Goal: Find specific page/section: Find specific page/section

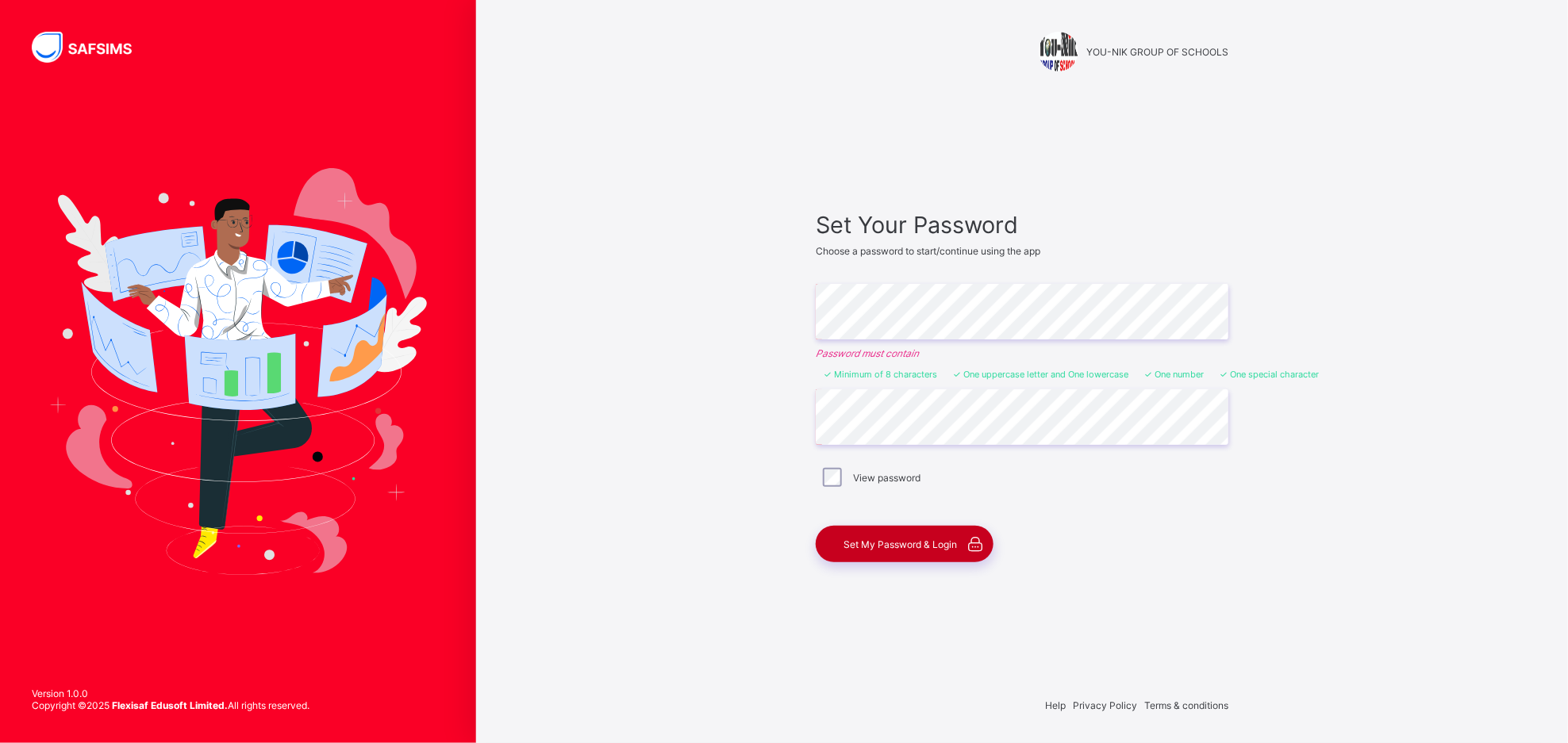
click at [901, 549] on span "Set My Password & Login" at bounding box center [900, 544] width 113 height 11
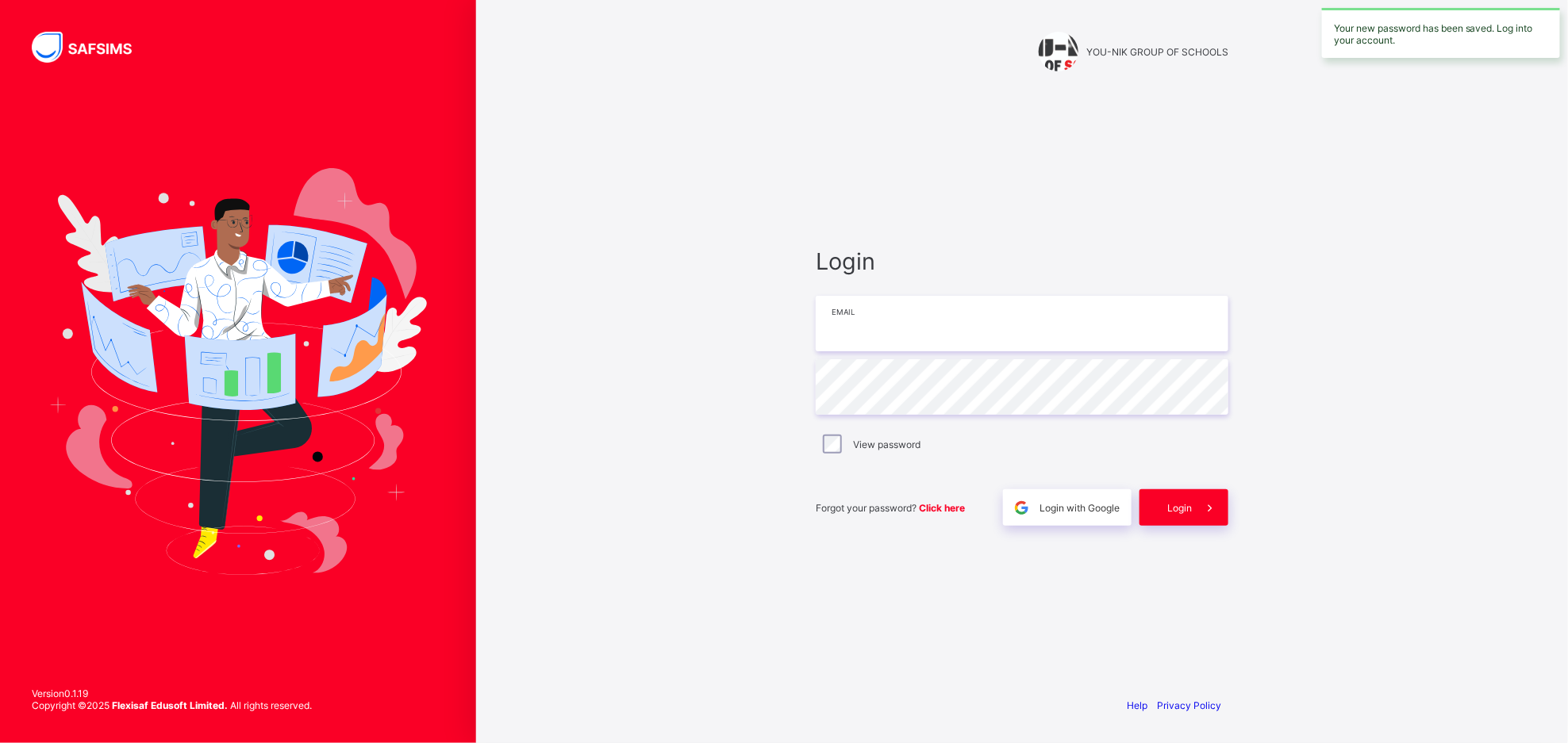
type input "**********"
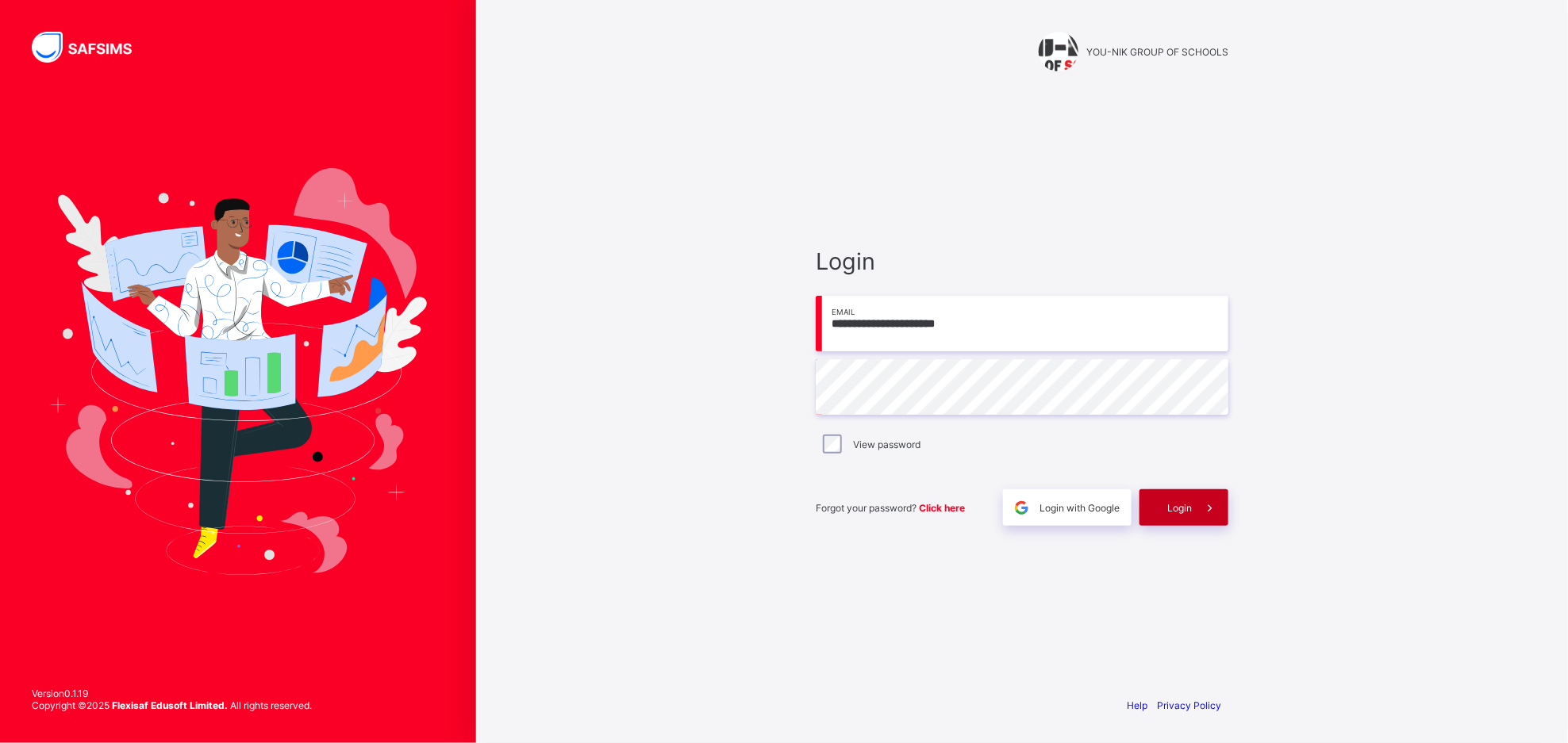
click at [1181, 508] on span "Login" at bounding box center [1179, 508] width 25 height 11
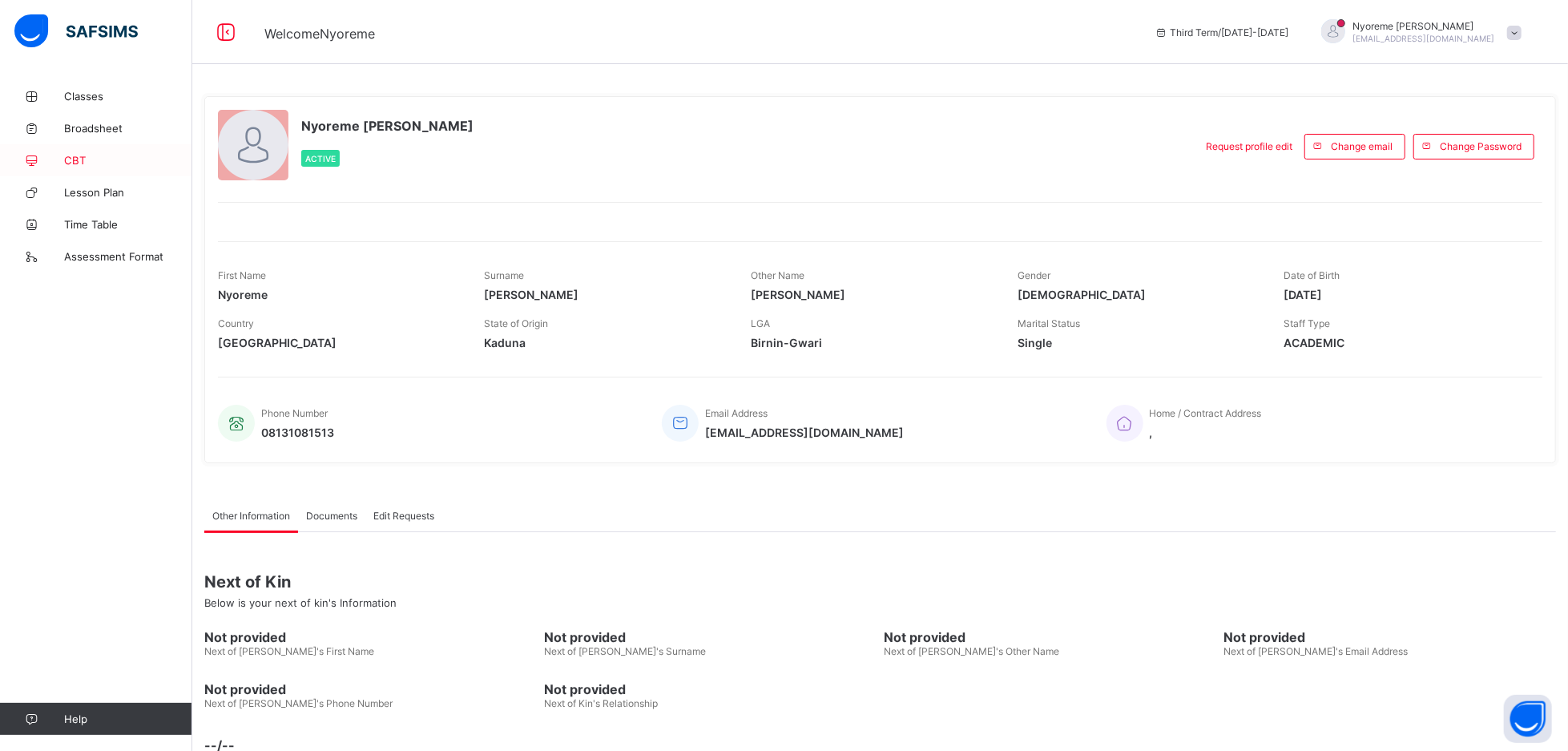
click at [72, 160] on span "CBT" at bounding box center [128, 160] width 128 height 13
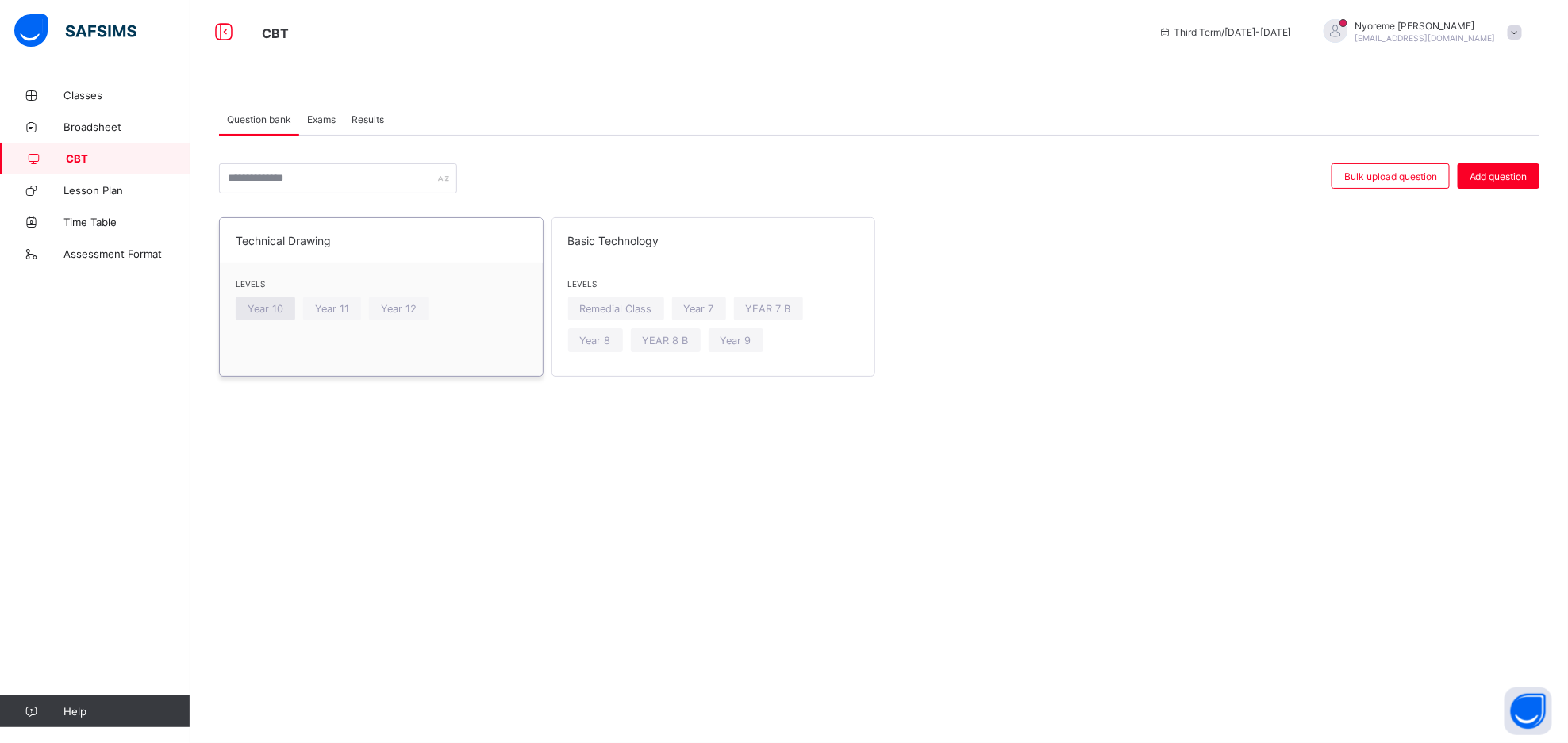
click at [262, 309] on span "Year 10" at bounding box center [265, 309] width 35 height 11
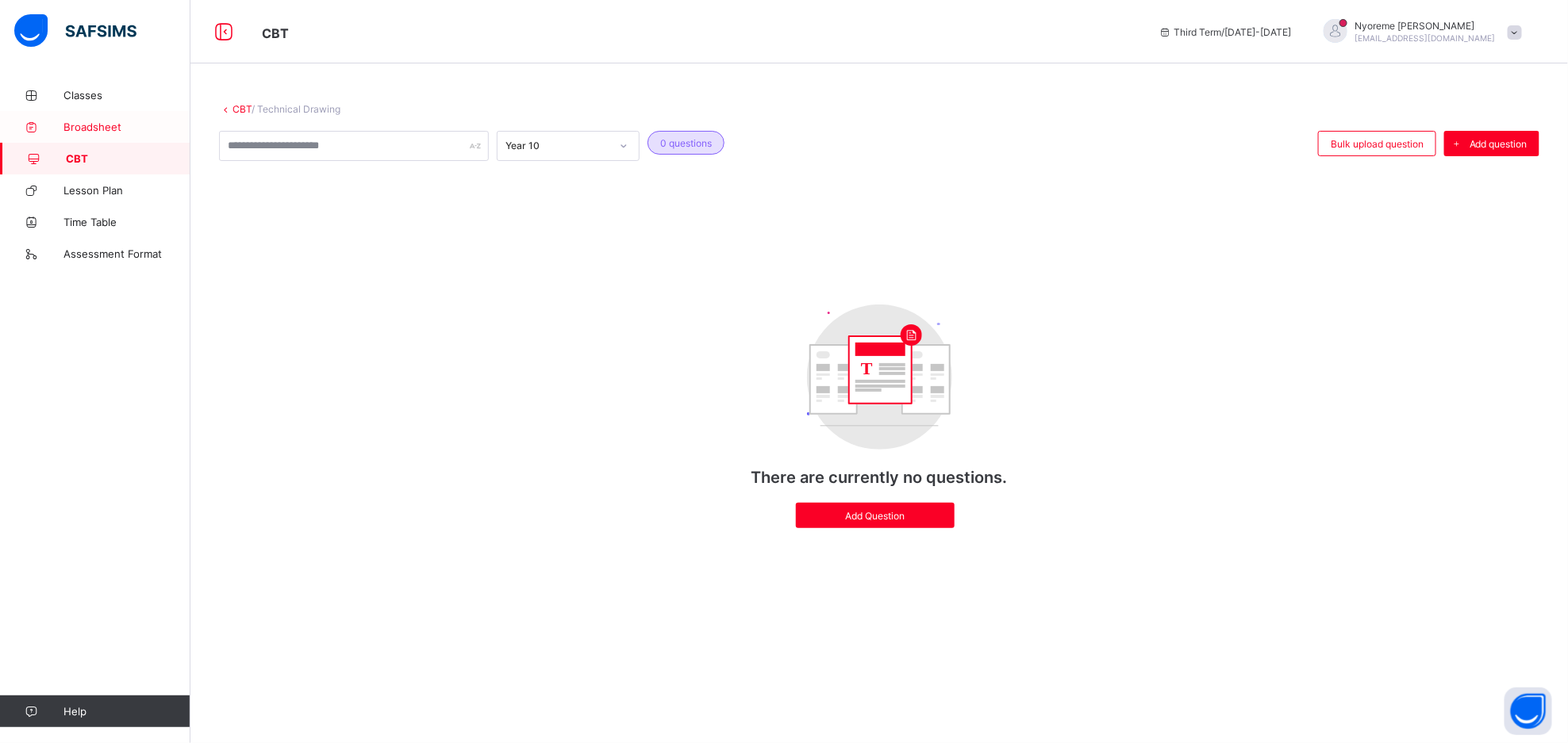
click at [102, 122] on span "Broadsheet" at bounding box center [127, 127] width 127 height 12
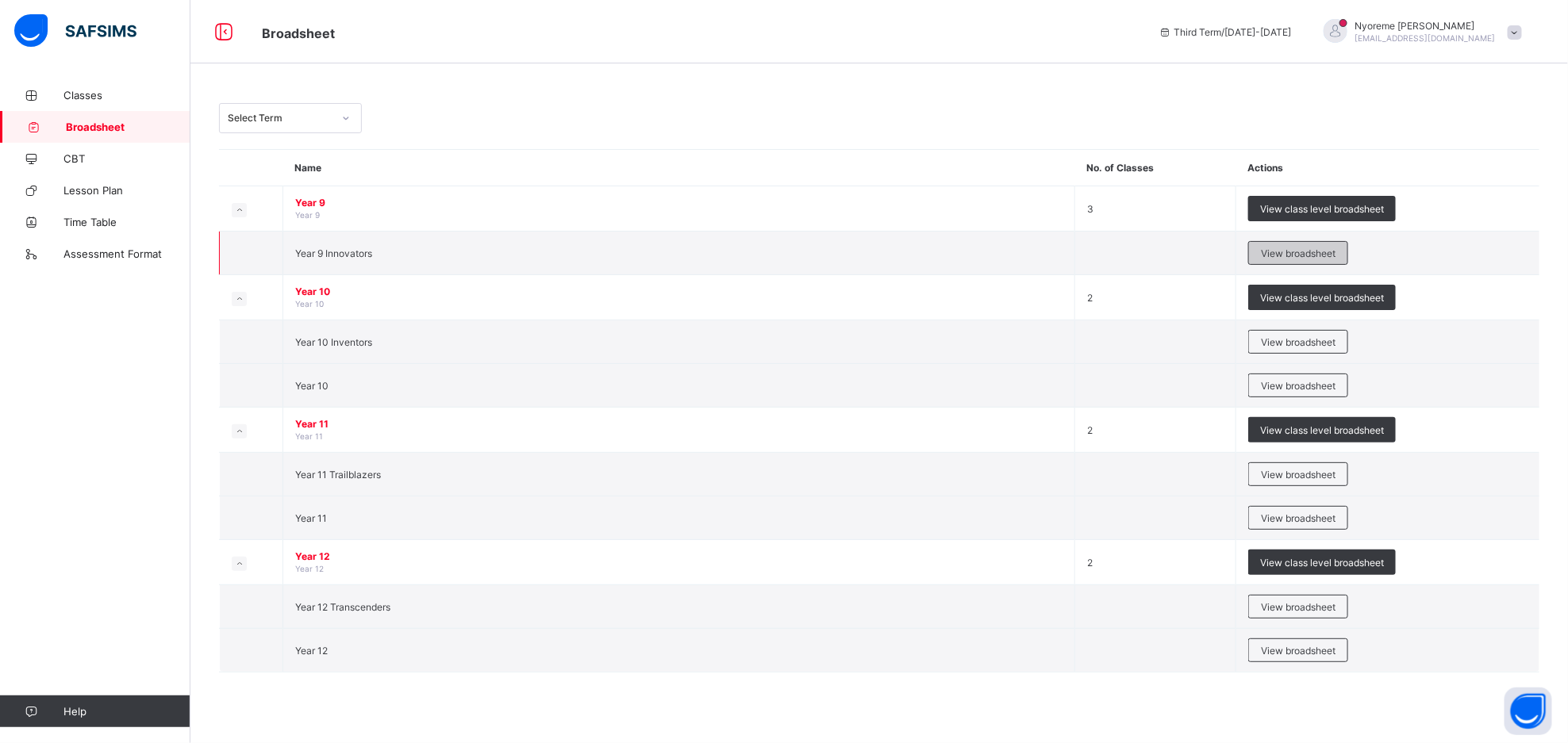
click at [1266, 257] on span "View broadsheet" at bounding box center [1298, 253] width 74 height 11
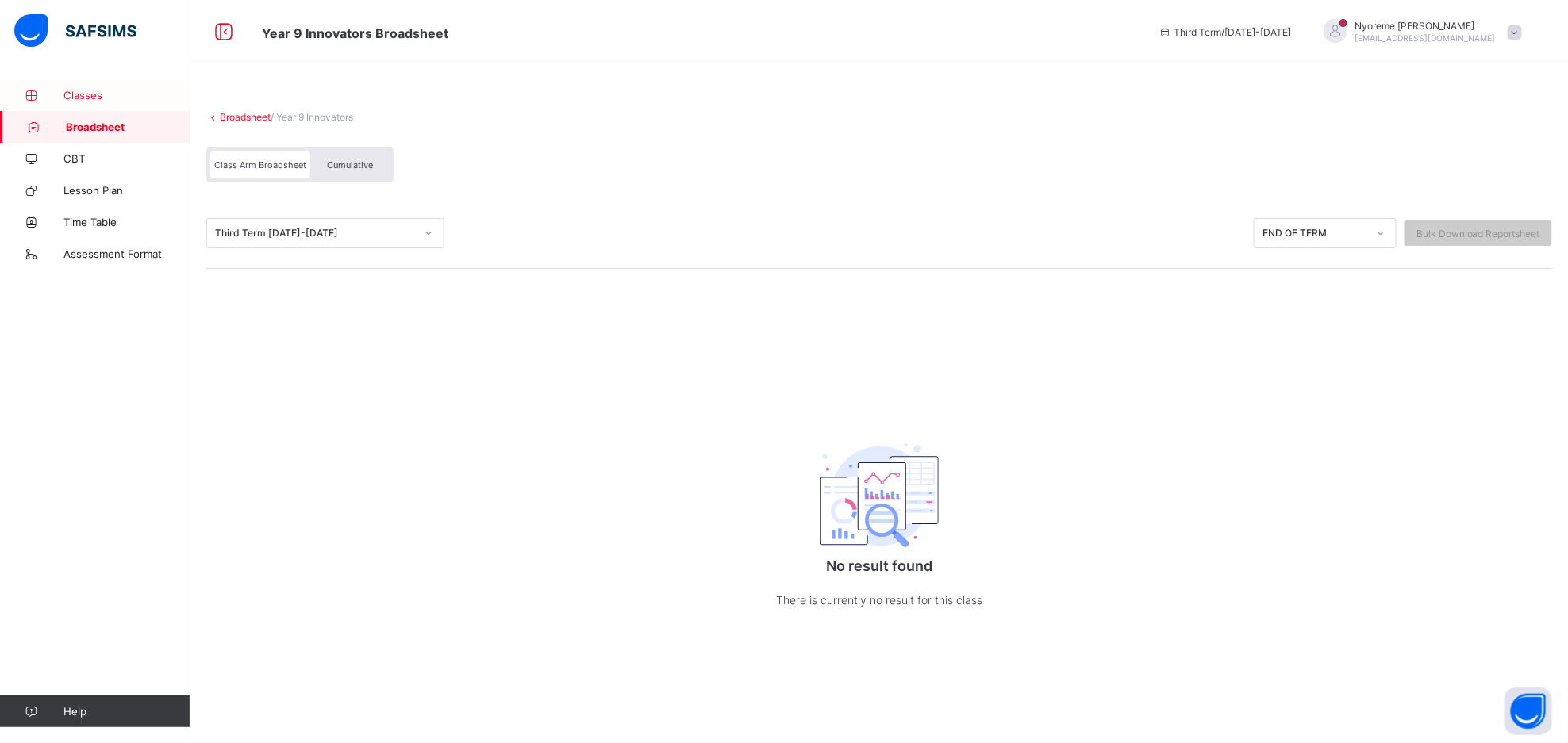
click at [129, 94] on span "Classes" at bounding box center [127, 94] width 127 height 12
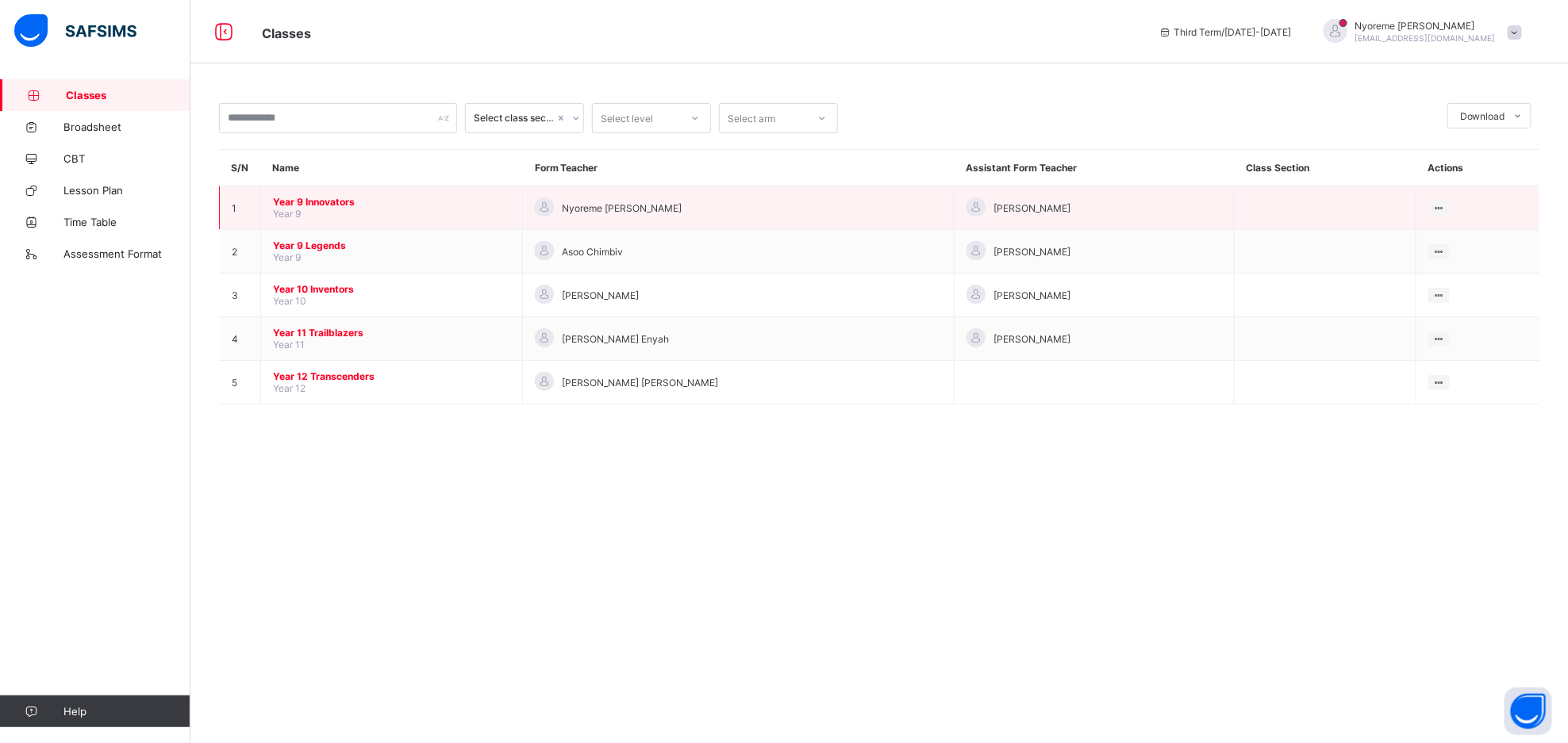
click at [310, 191] on td "Year 9 Innovators Year 9" at bounding box center [392, 209] width 262 height 44
click at [313, 197] on span "Year 9 Innovators" at bounding box center [391, 202] width 237 height 11
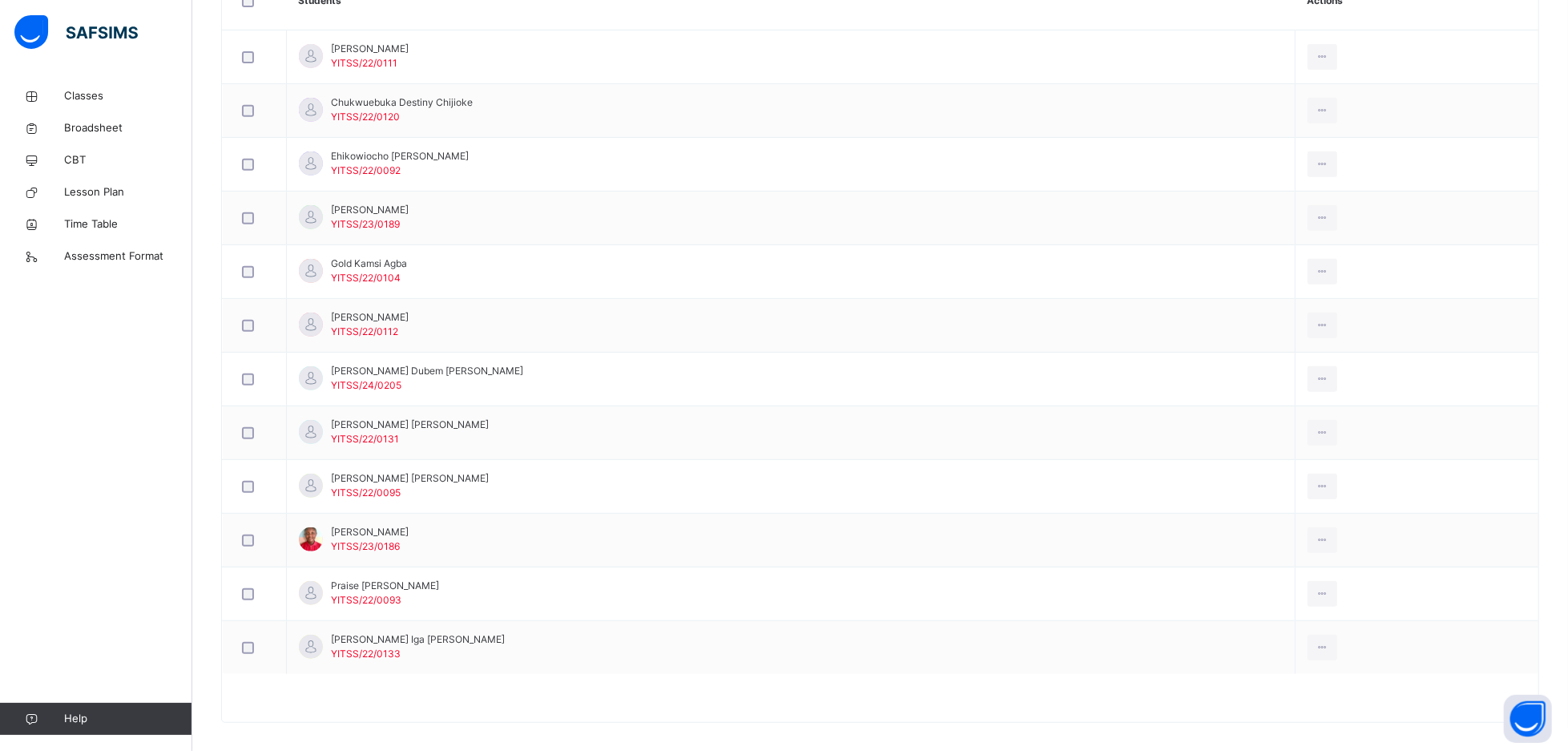
scroll to position [506, 0]
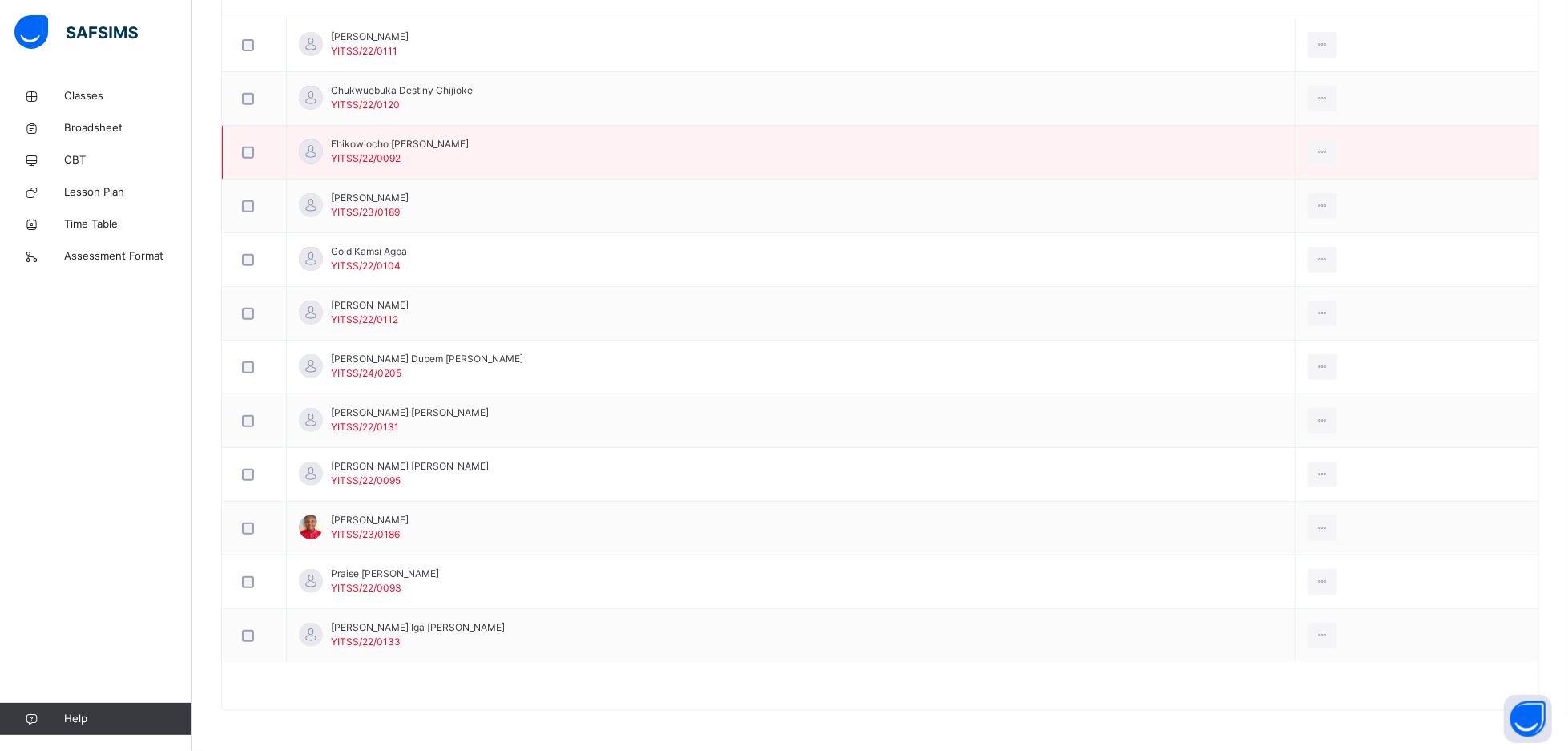
click at [922, 174] on td "Ehikowiocho [PERSON_NAME] YITSS/22/0092" at bounding box center [791, 153] width 1009 height 54
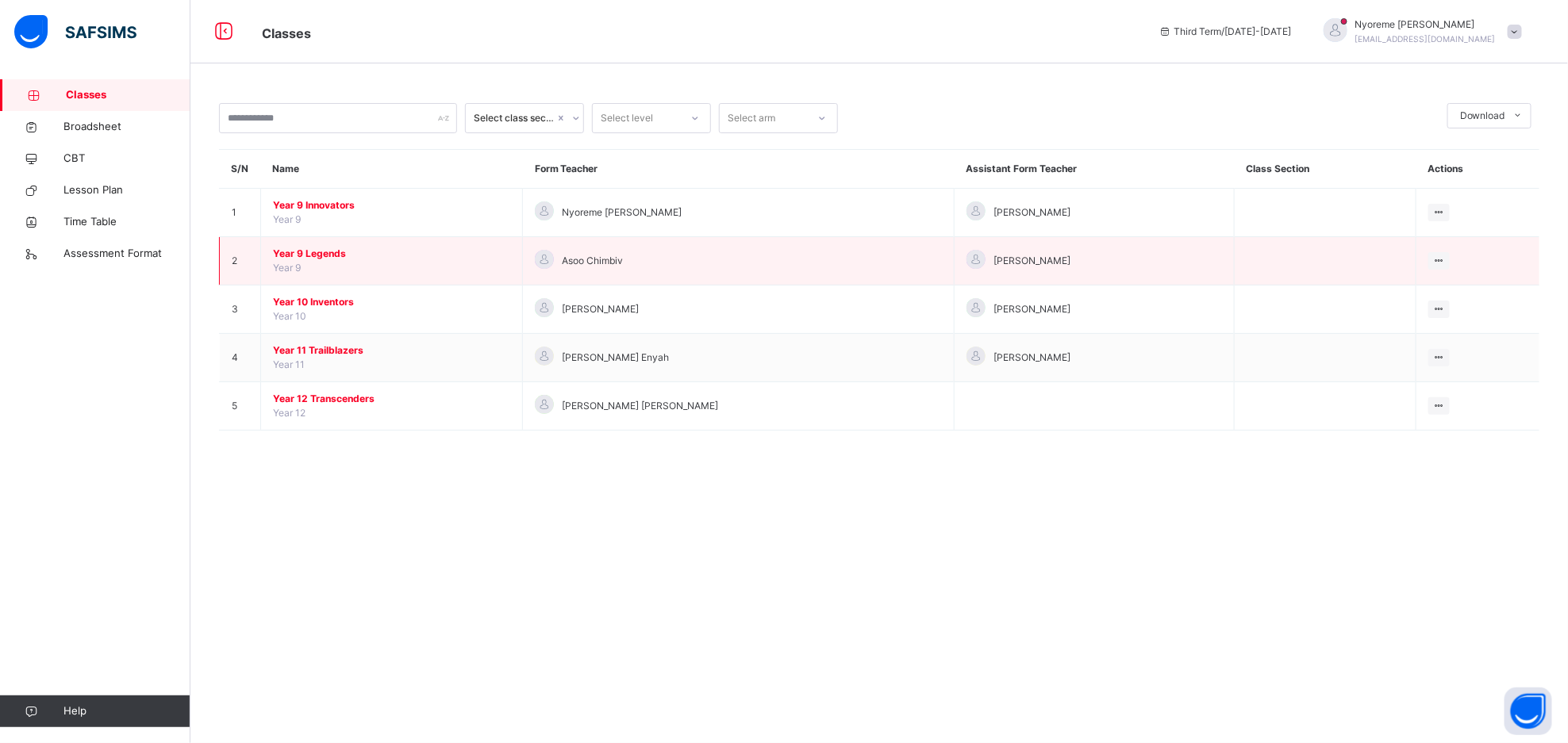
click at [320, 255] on span "Year 9 Legends" at bounding box center [391, 253] width 237 height 14
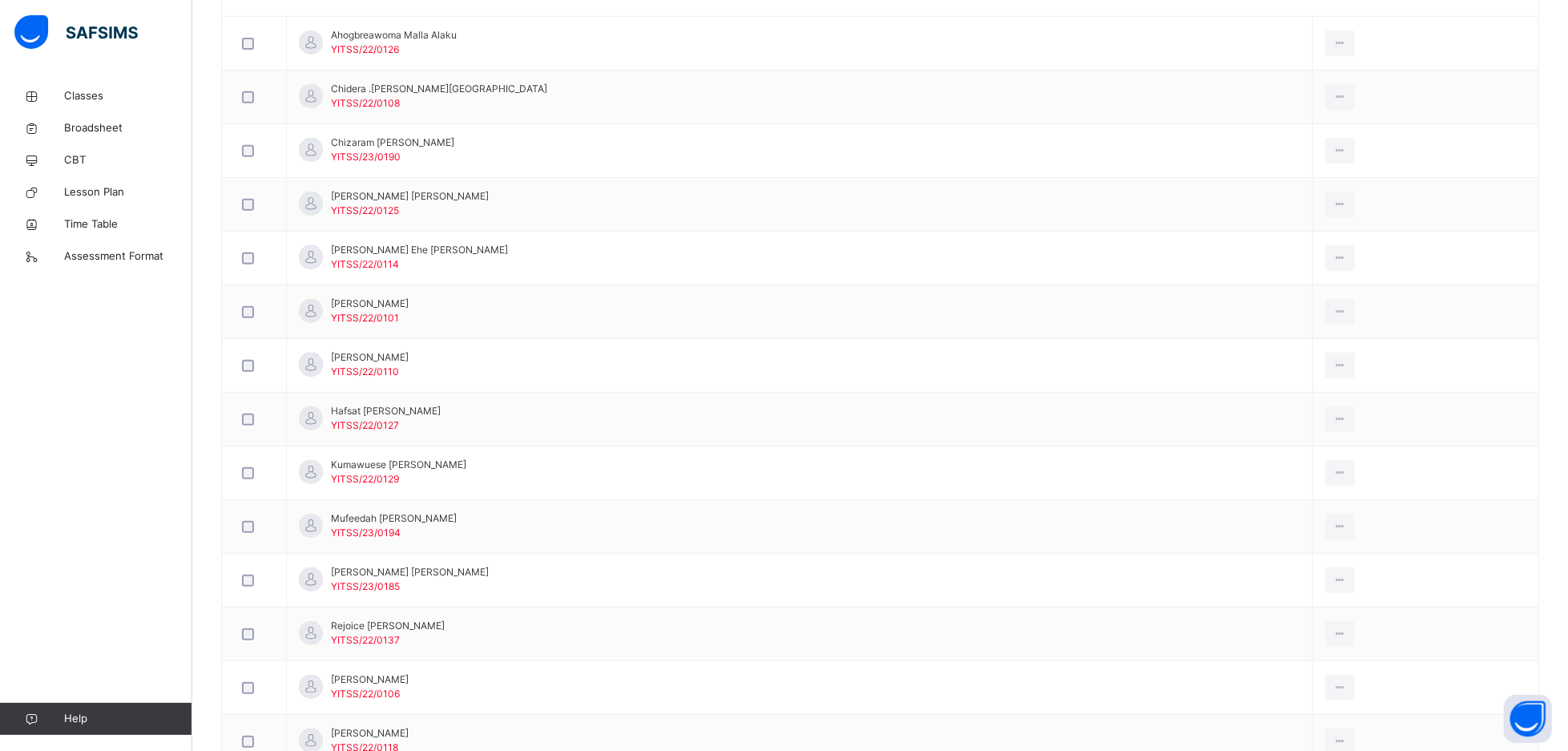
scroll to position [541, 0]
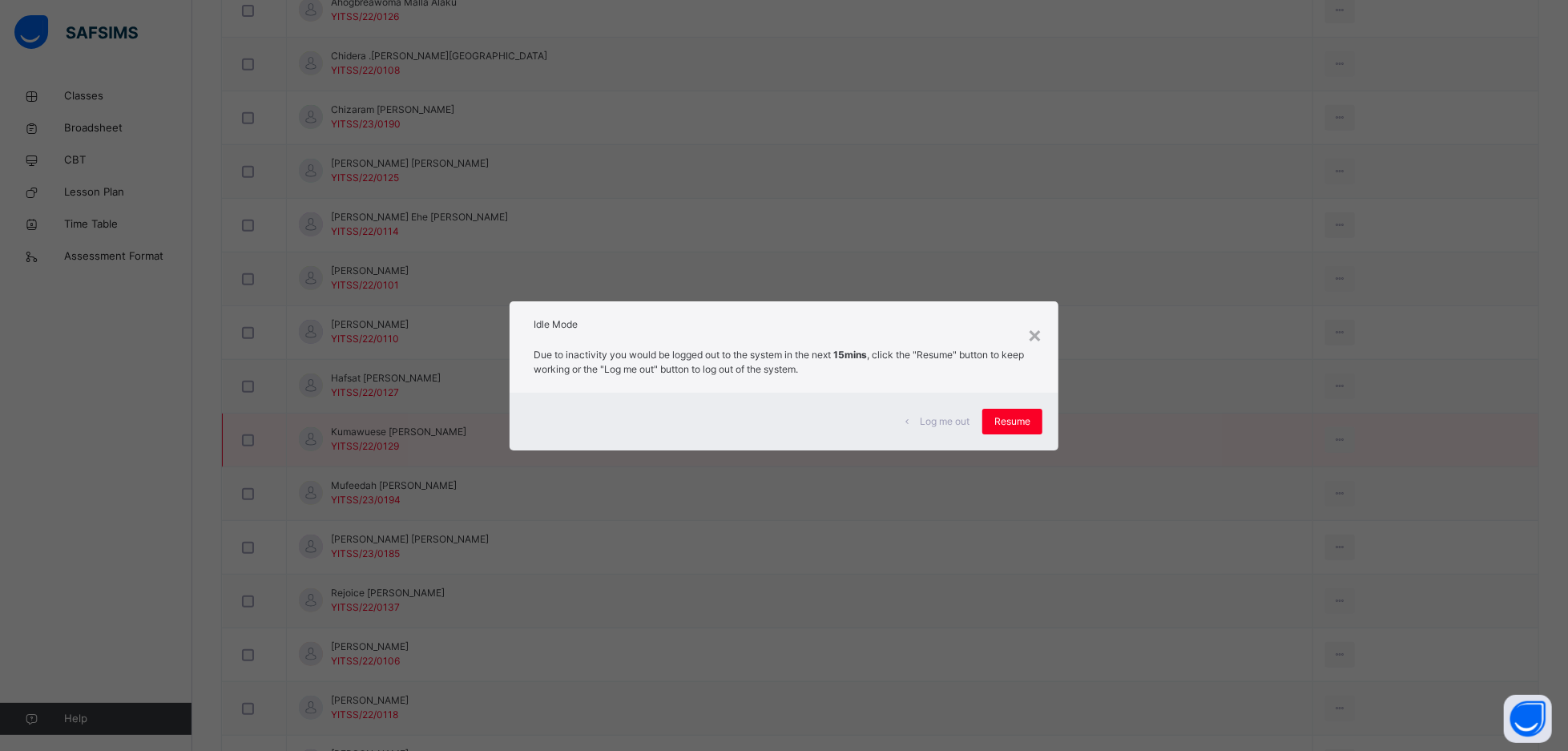
drag, startPoint x: 1281, startPoint y: 252, endPoint x: 1015, endPoint y: 414, distance: 311.4
click at [1015, 414] on div "Resume" at bounding box center [1013, 422] width 60 height 26
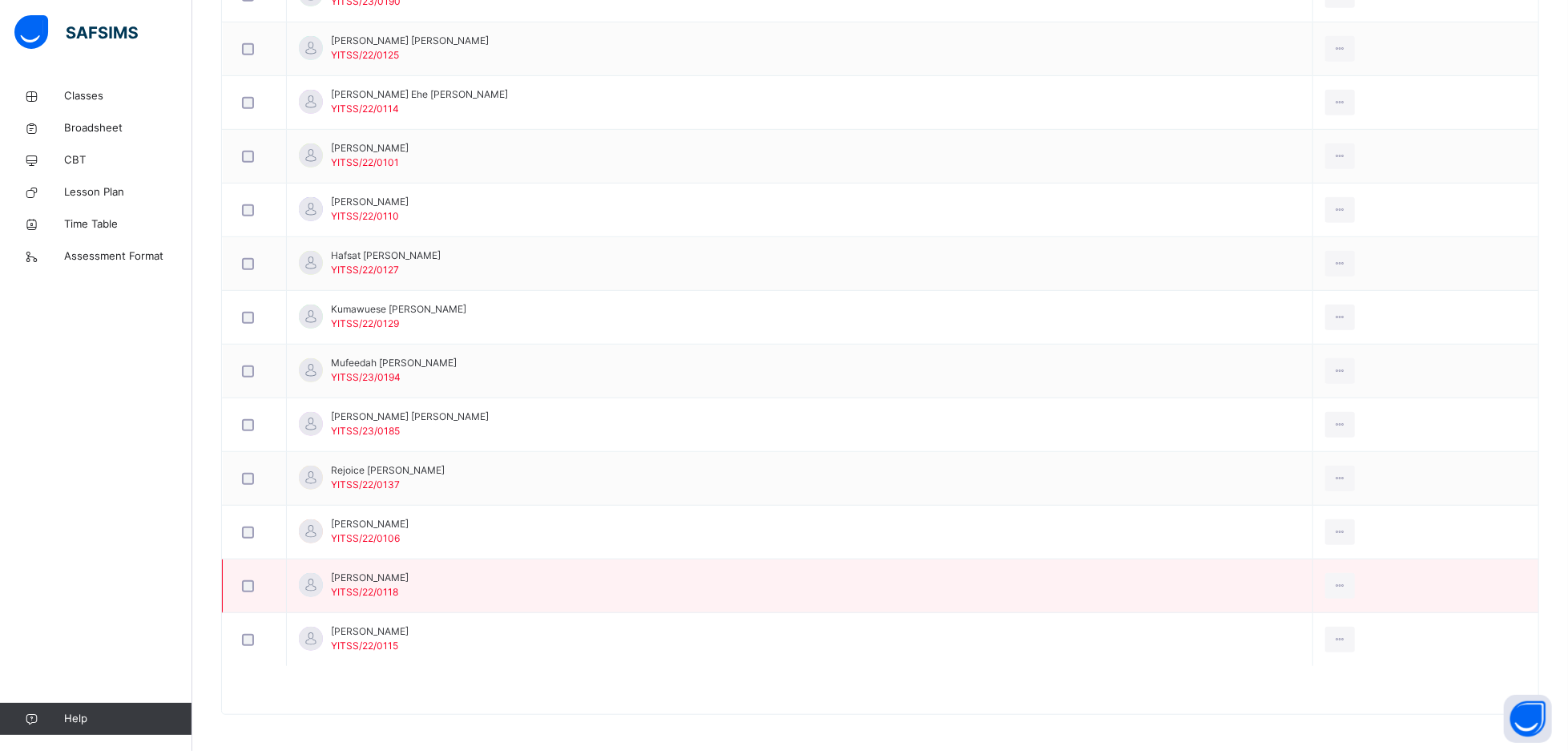
scroll to position [668, 0]
